Goal: Task Accomplishment & Management: Complete application form

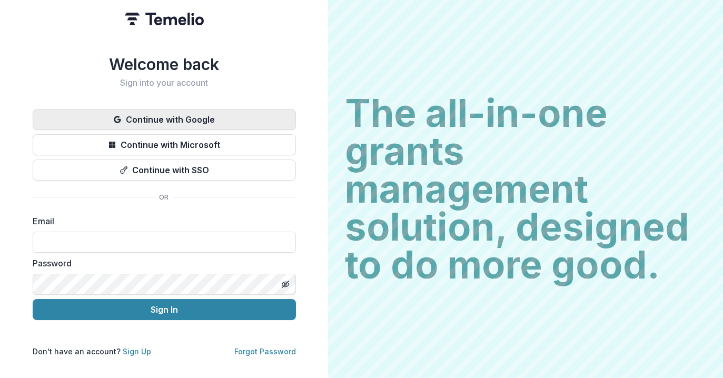
click at [144, 112] on button "Continue with Google" at bounding box center [164, 119] width 263 height 21
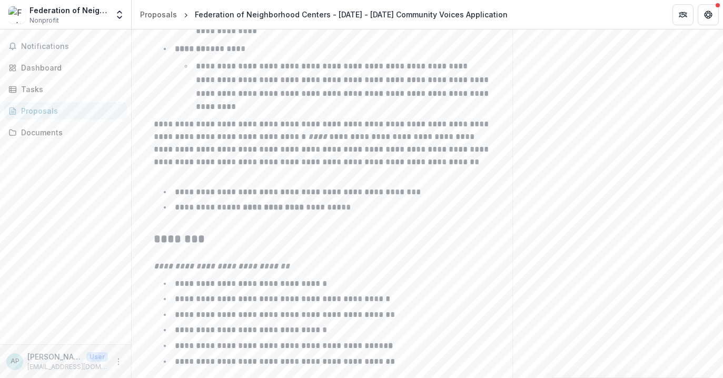
scroll to position [1739, 0]
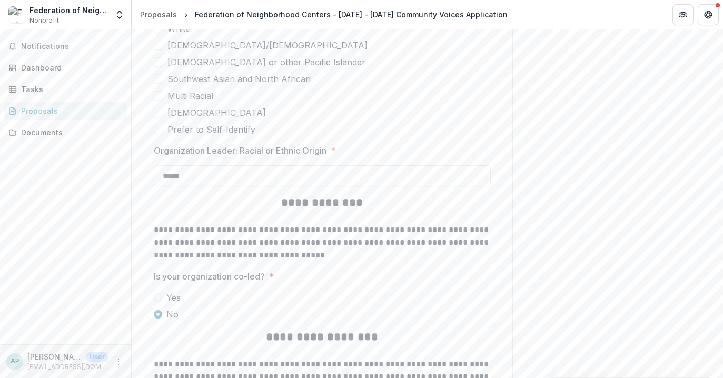
scroll to position [2740, 0]
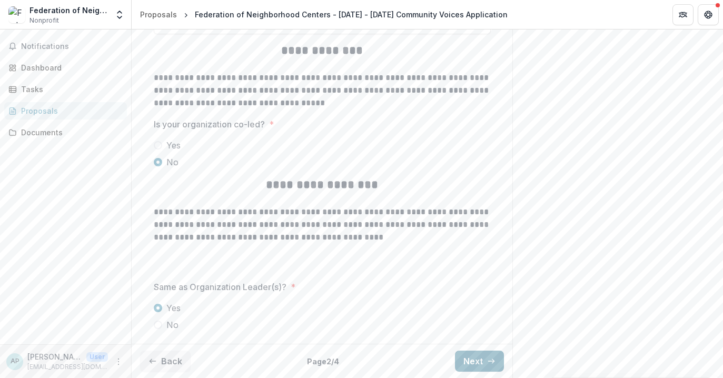
click at [478, 358] on button "Next" at bounding box center [479, 361] width 49 height 21
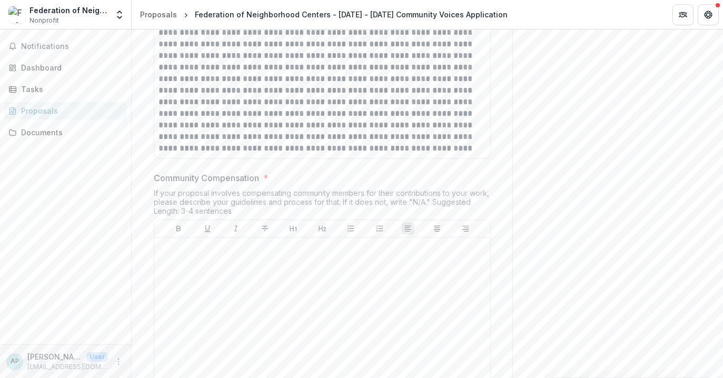
scroll to position [1564, 0]
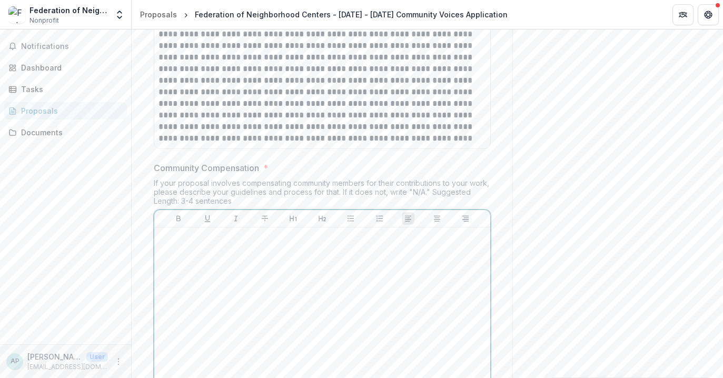
click at [223, 267] on div at bounding box center [321, 311] width 327 height 158
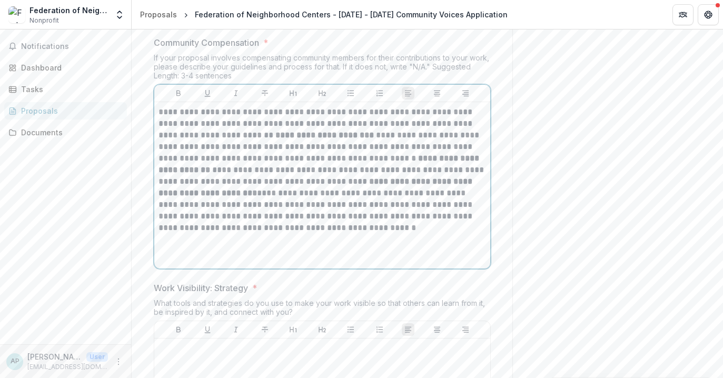
scroll to position [1705, 0]
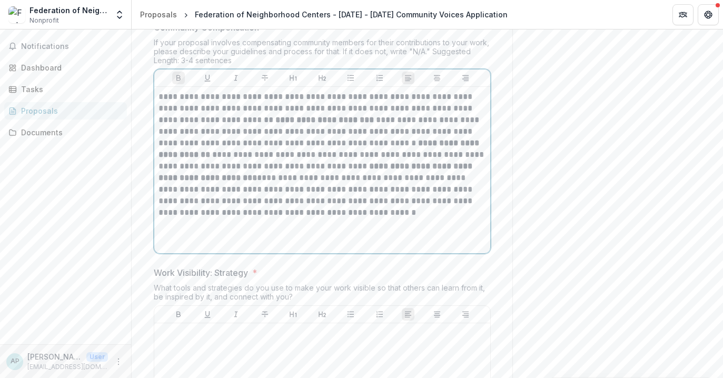
click at [346, 122] on p "**********" at bounding box center [321, 154] width 327 height 127
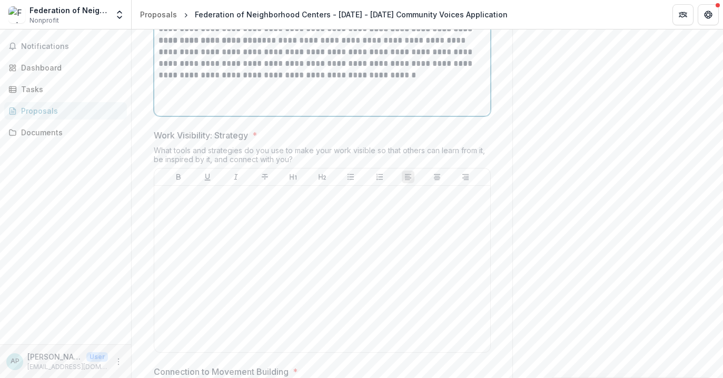
scroll to position [1885, 0]
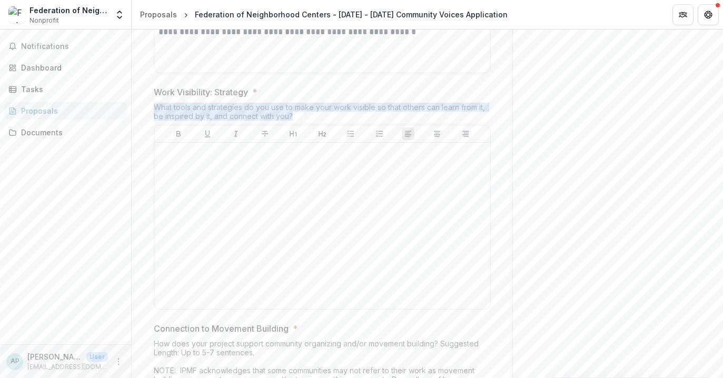
drag, startPoint x: 293, startPoint y: 116, endPoint x: 153, endPoint y: 105, distance: 141.0
click at [154, 105] on div "What tools and strategies do you use to make your work visible so that others c…" at bounding box center [322, 114] width 337 height 22
copy div "What tools and strategies do you use to make your work visible so that others c…"
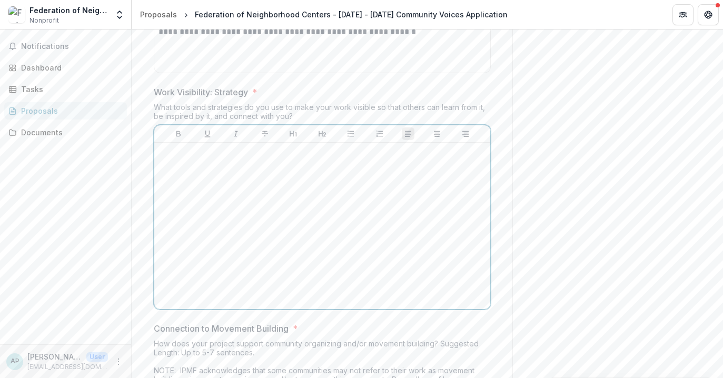
click at [344, 185] on div at bounding box center [321, 226] width 327 height 158
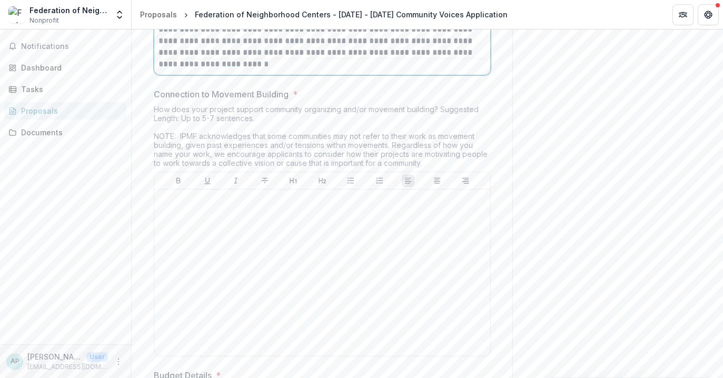
scroll to position [2140, 0]
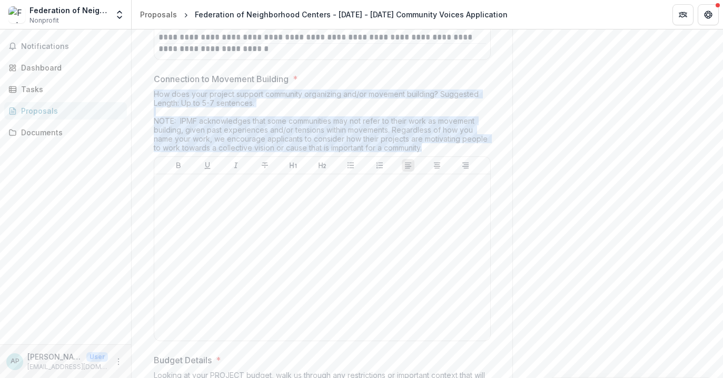
drag, startPoint x: 437, startPoint y: 146, endPoint x: 151, endPoint y: 94, distance: 290.4
copy div "How does your project support community organizing and/or movement building? Su…"
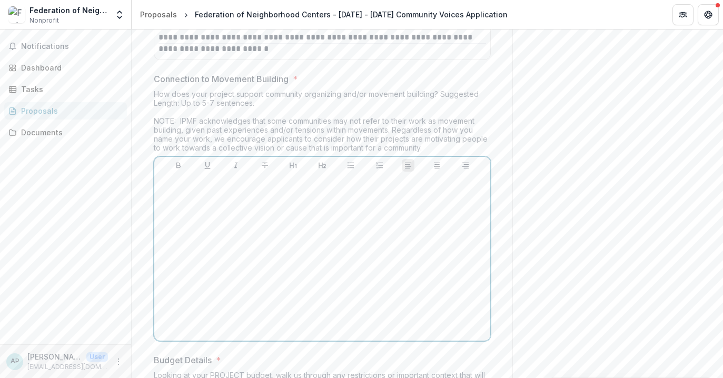
click at [279, 221] on div at bounding box center [321, 257] width 327 height 158
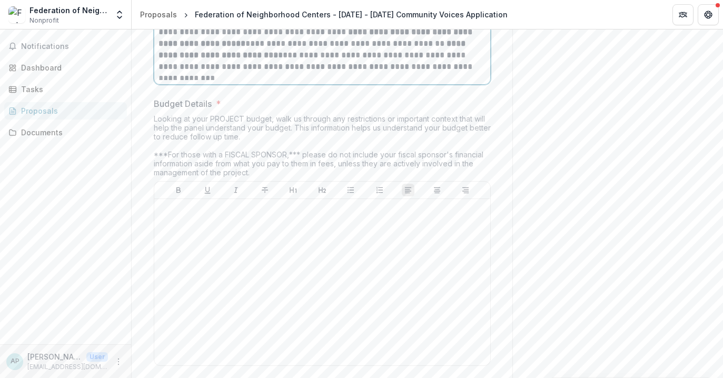
scroll to position [2399, 0]
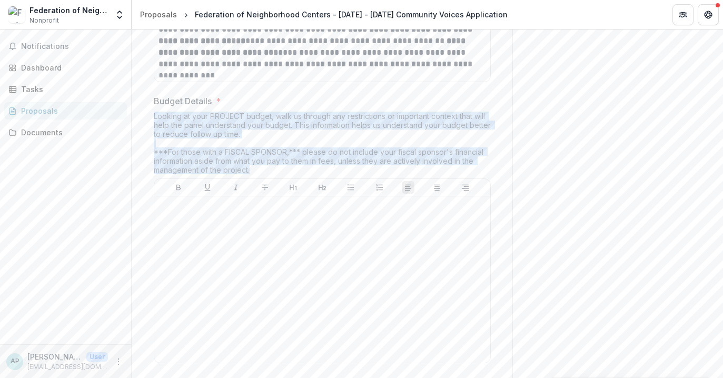
drag, startPoint x: 258, startPoint y: 168, endPoint x: 149, endPoint y: 114, distance: 122.2
copy div "Looking at your PROJECT budget, walk us through any restrictions or important c…"
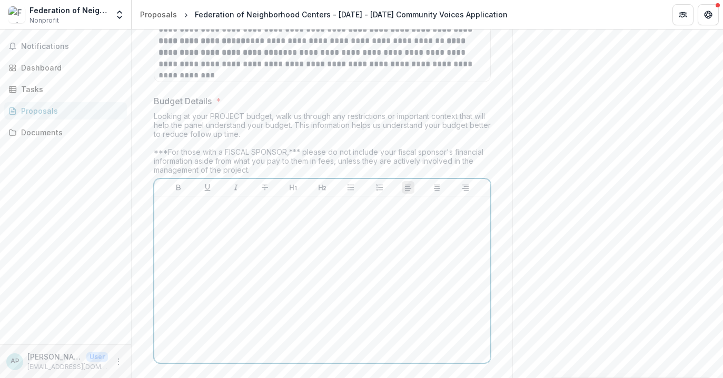
click at [232, 299] on div at bounding box center [321, 280] width 327 height 158
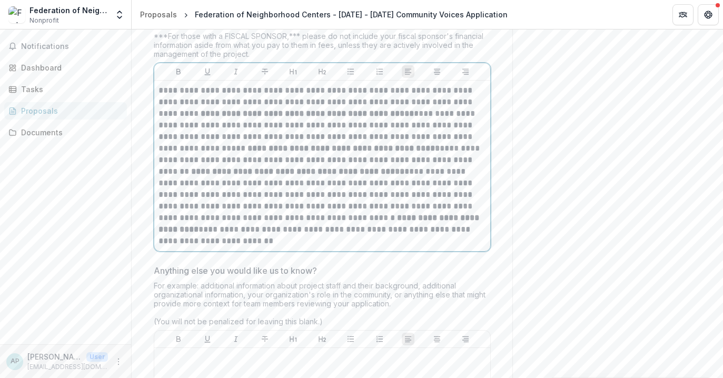
scroll to position [2516, 0]
click at [221, 240] on p "**********" at bounding box center [321, 164] width 327 height 162
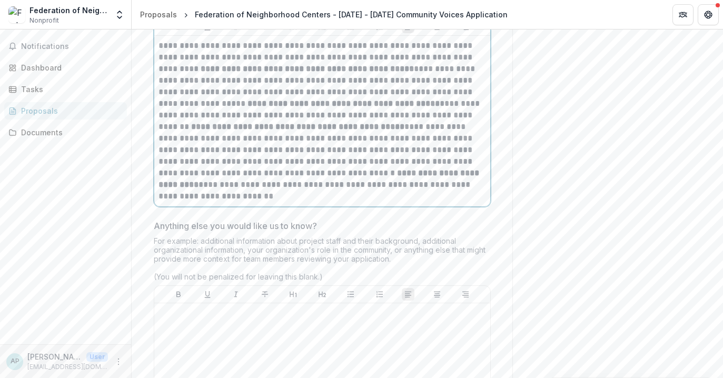
scroll to position [2567, 0]
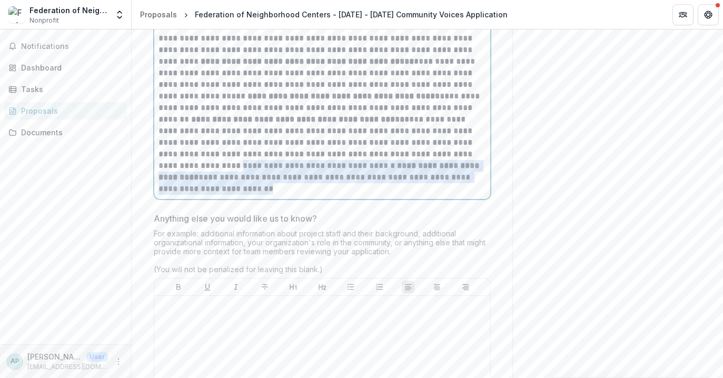
drag, startPoint x: 220, startPoint y: 187, endPoint x: 204, endPoint y: 167, distance: 26.2
click at [203, 167] on p "**********" at bounding box center [321, 114] width 327 height 162
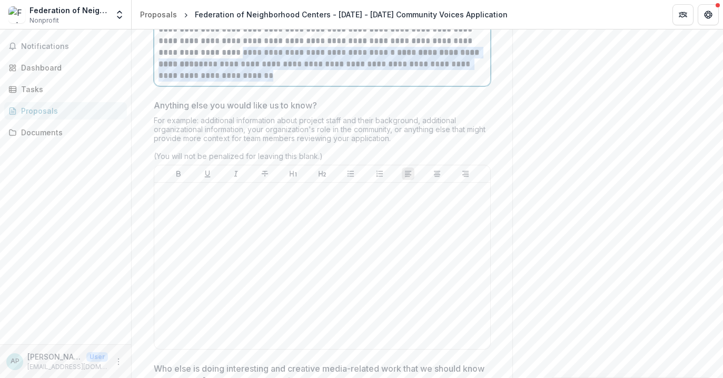
scroll to position [2702, 0]
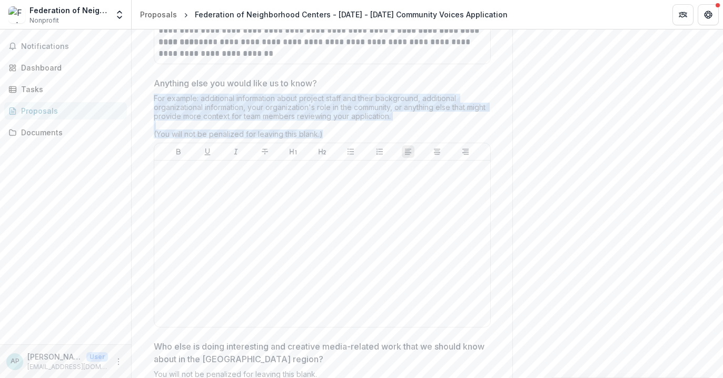
drag, startPoint x: 314, startPoint y: 132, endPoint x: 152, endPoint y: 100, distance: 165.3
click at [154, 100] on div "For example: additional information about project staff and their background, a…" at bounding box center [322, 118] width 337 height 49
copy div "For example: additional information about project staff and their background, a…"
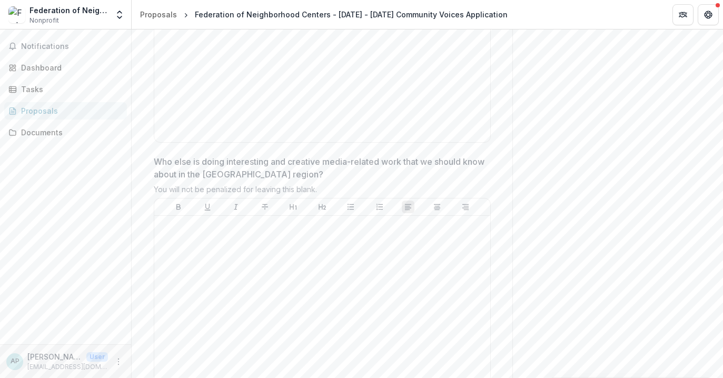
scroll to position [2815, 0]
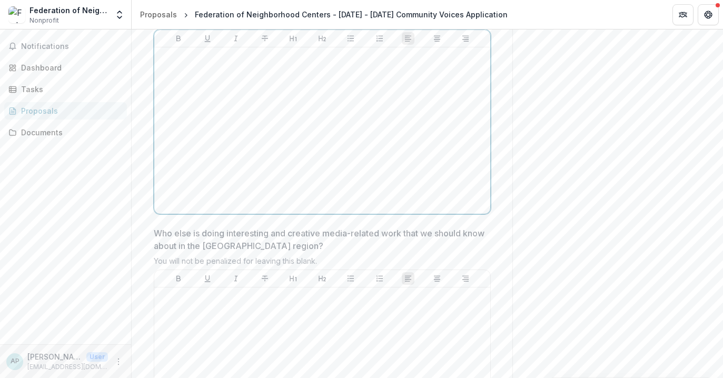
click at [231, 155] on div at bounding box center [321, 131] width 327 height 158
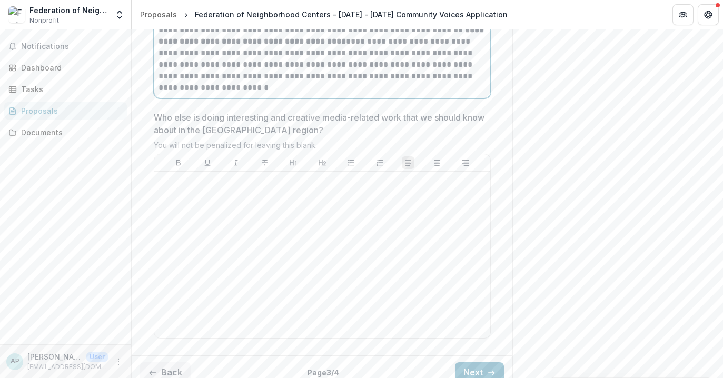
scroll to position [2970, 0]
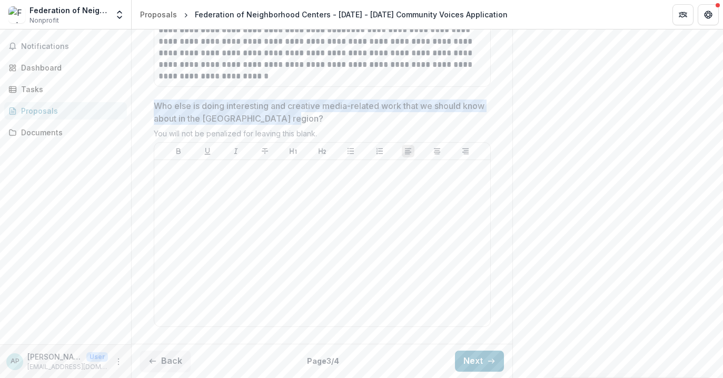
drag, startPoint x: 308, startPoint y: 119, endPoint x: 147, endPoint y: 99, distance: 162.3
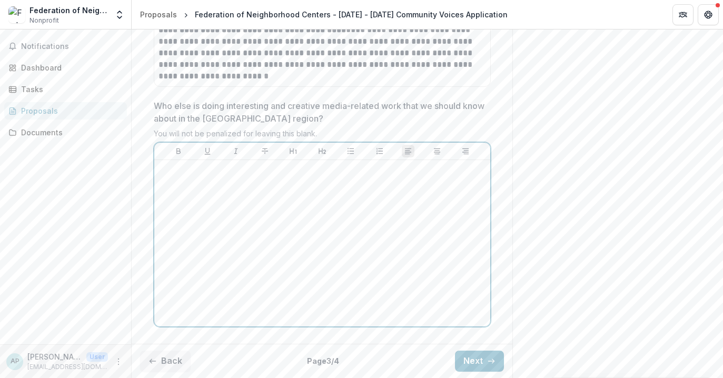
click at [229, 228] on div at bounding box center [321, 243] width 327 height 158
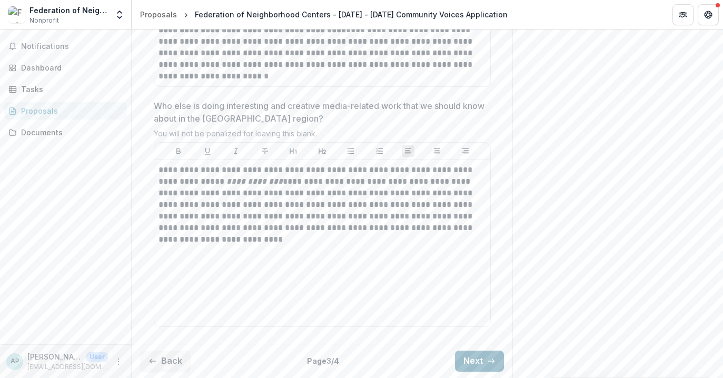
click at [469, 357] on button "Next" at bounding box center [479, 361] width 49 height 21
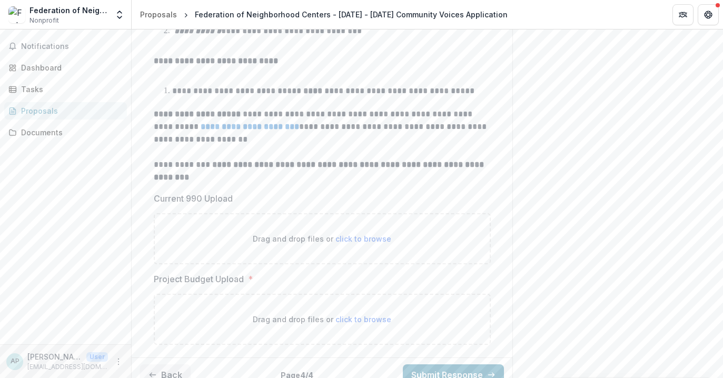
scroll to position [290, 0]
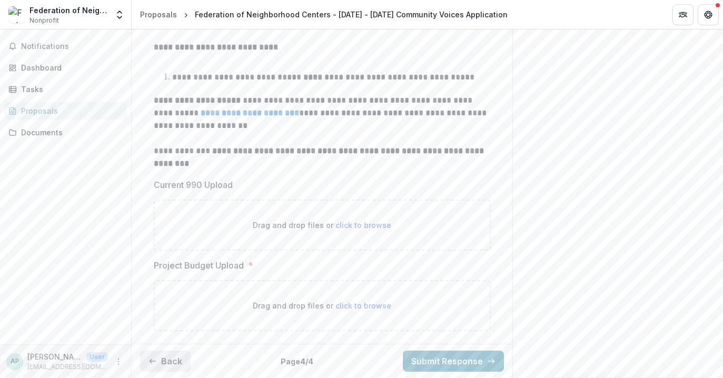
click at [164, 360] on button "Back" at bounding box center [165, 361] width 51 height 21
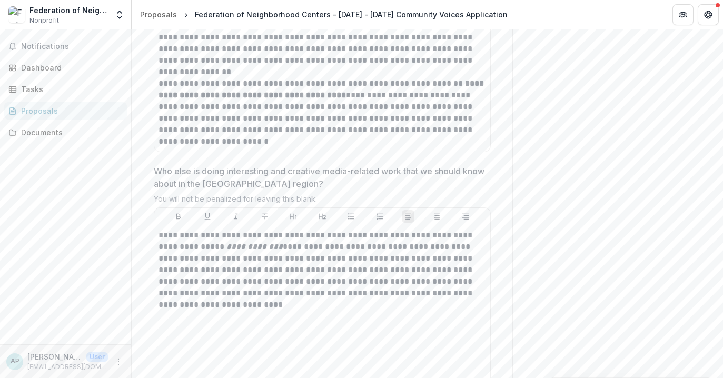
scroll to position [2970, 0]
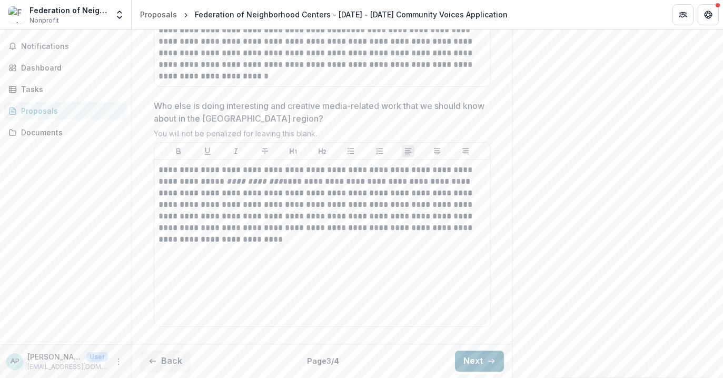
click at [460, 364] on button "Next" at bounding box center [479, 361] width 49 height 21
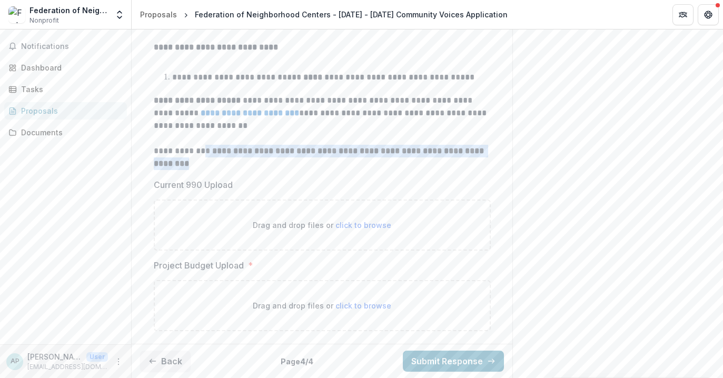
drag, startPoint x: 197, startPoint y: 164, endPoint x: 196, endPoint y: 152, distance: 12.2
click at [196, 152] on p "**********" at bounding box center [322, 157] width 337 height 25
copy p "**********"
click at [253, 112] on strong "**********" at bounding box center [250, 113] width 98 height 8
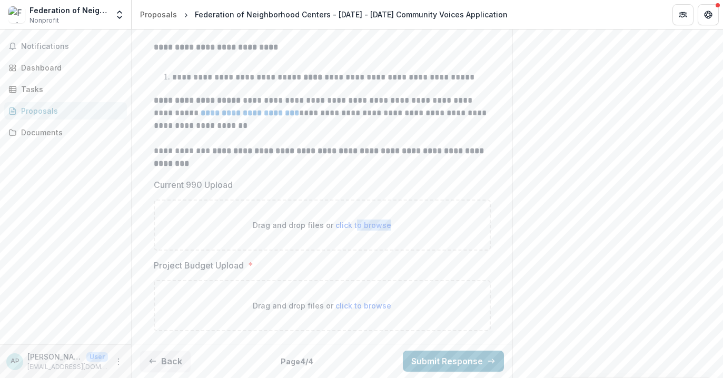
drag, startPoint x: 355, startPoint y: 227, endPoint x: 358, endPoint y: 243, distance: 16.5
click at [358, 244] on div "Drag and drop files or click to browse" at bounding box center [322, 224] width 337 height 51
type input "**********"
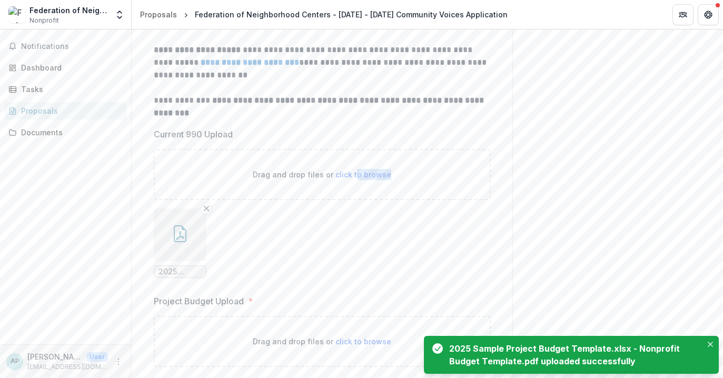
scroll to position [376, 0]
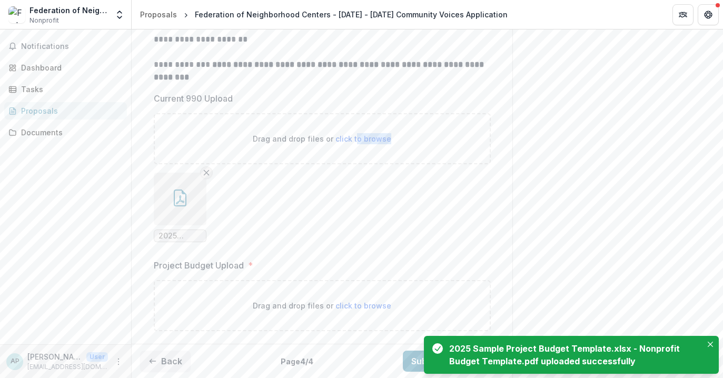
click at [204, 173] on line "Remove File" at bounding box center [206, 173] width 5 height 5
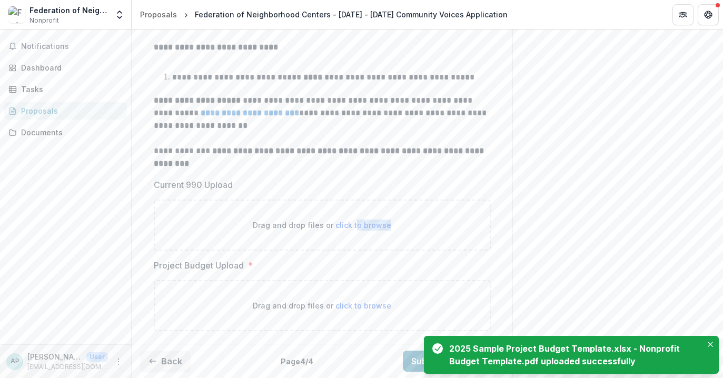
scroll to position [290, 0]
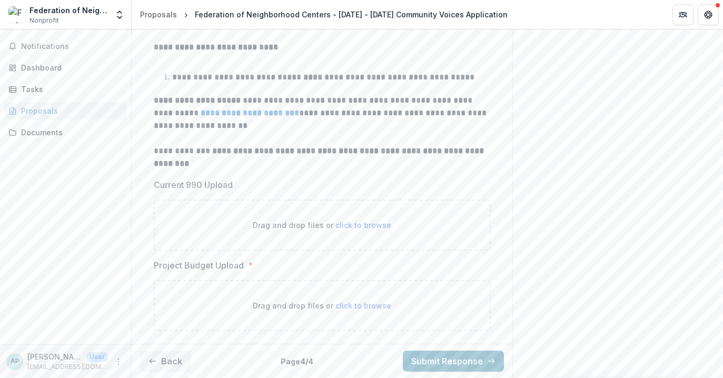
click at [359, 305] on span "click to browse" at bounding box center [363, 305] width 56 height 9
type input "**********"
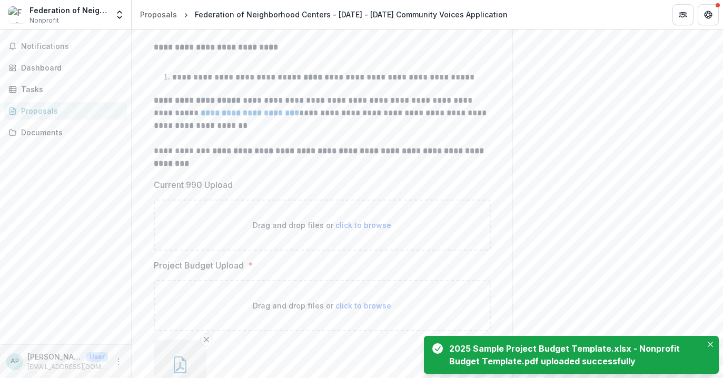
scroll to position [376, 0]
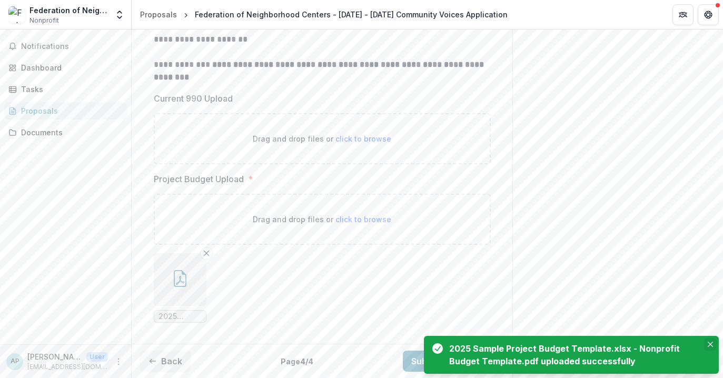
click at [713, 342] on button "Close" at bounding box center [710, 344] width 13 height 13
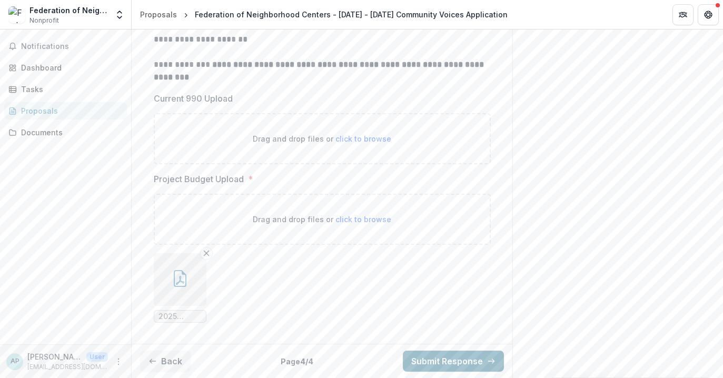
click at [470, 355] on button "Submit Response" at bounding box center [453, 361] width 101 height 21
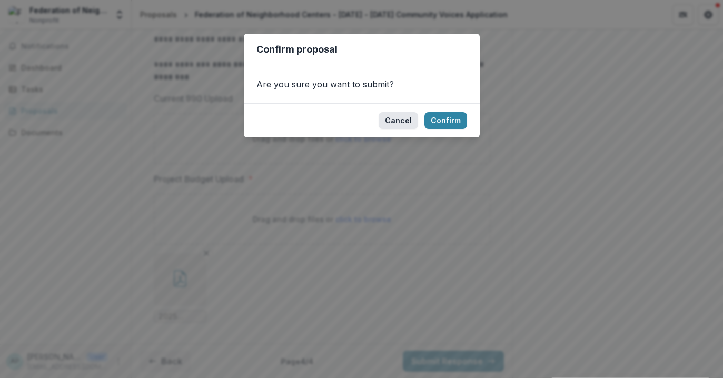
click at [397, 118] on button "Cancel" at bounding box center [397, 120] width 39 height 17
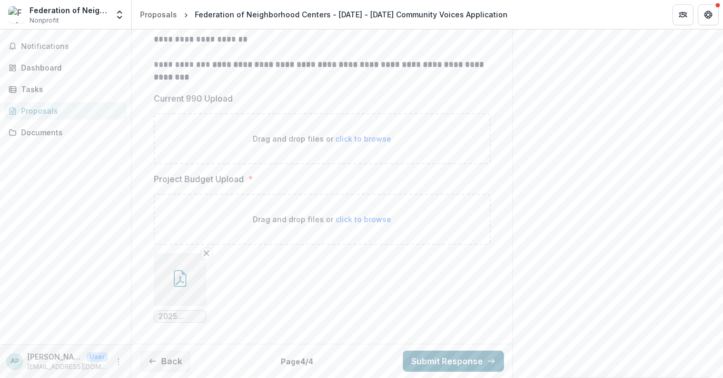
click at [451, 360] on button "Submit Response" at bounding box center [453, 361] width 101 height 21
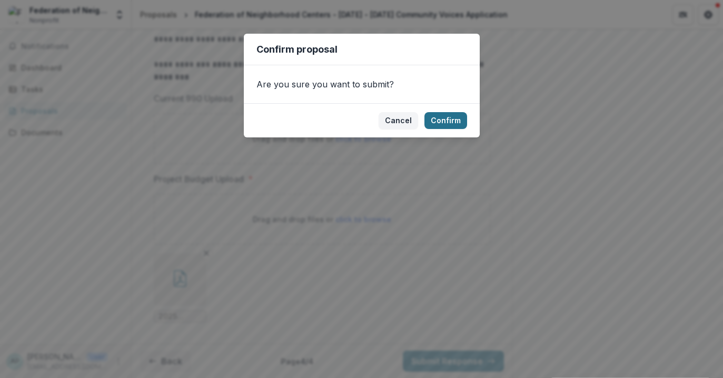
click at [454, 114] on button "Confirm" at bounding box center [445, 120] width 43 height 17
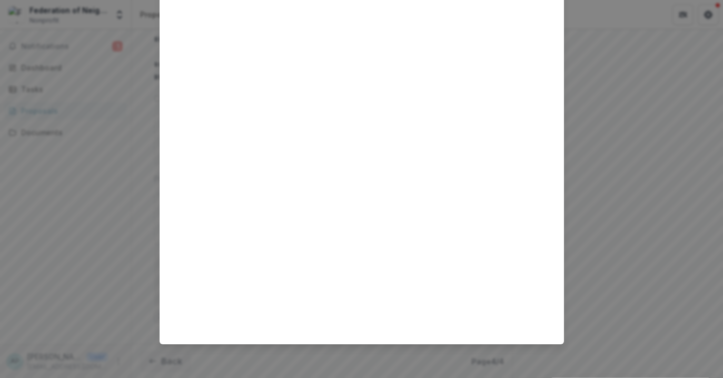
scroll to position [0, 0]
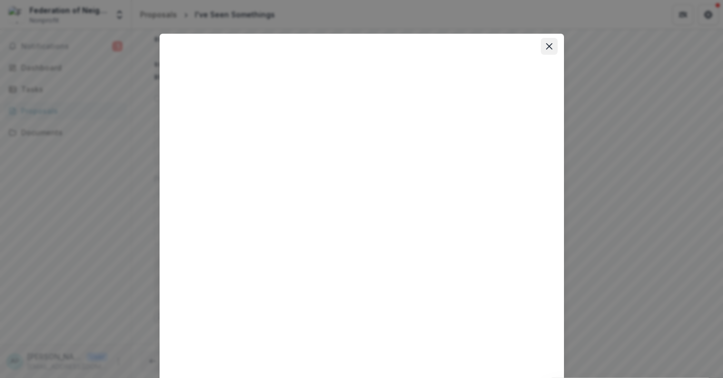
click at [549, 42] on button "Close" at bounding box center [549, 46] width 17 height 17
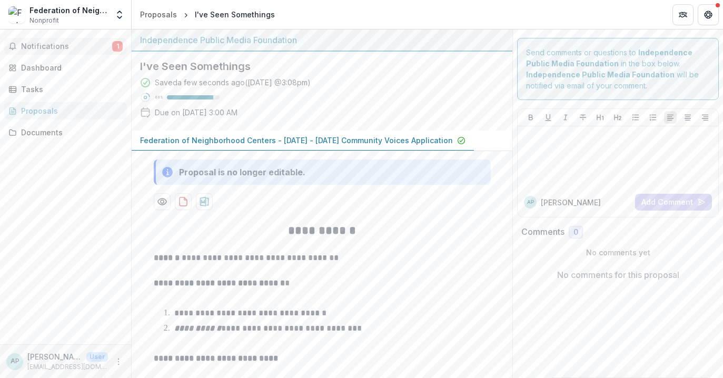
click at [69, 48] on span "Notifications" at bounding box center [66, 46] width 91 height 9
